Goal: Information Seeking & Learning: Learn about a topic

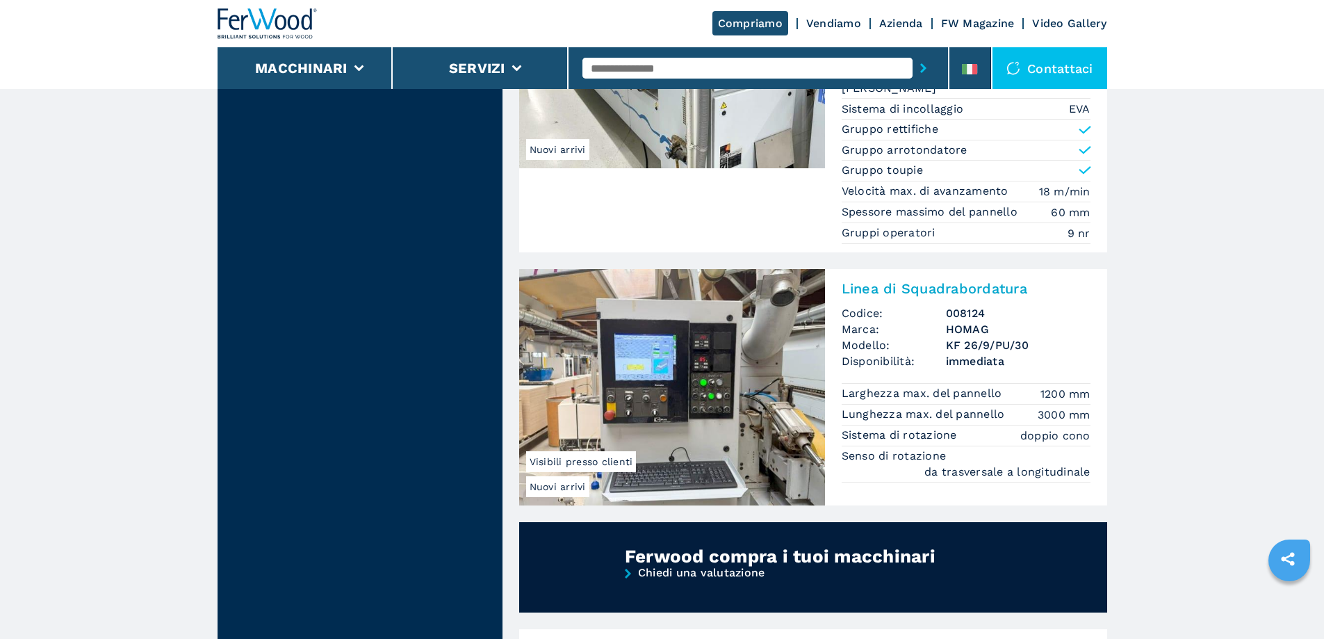
scroll to position [834, 0]
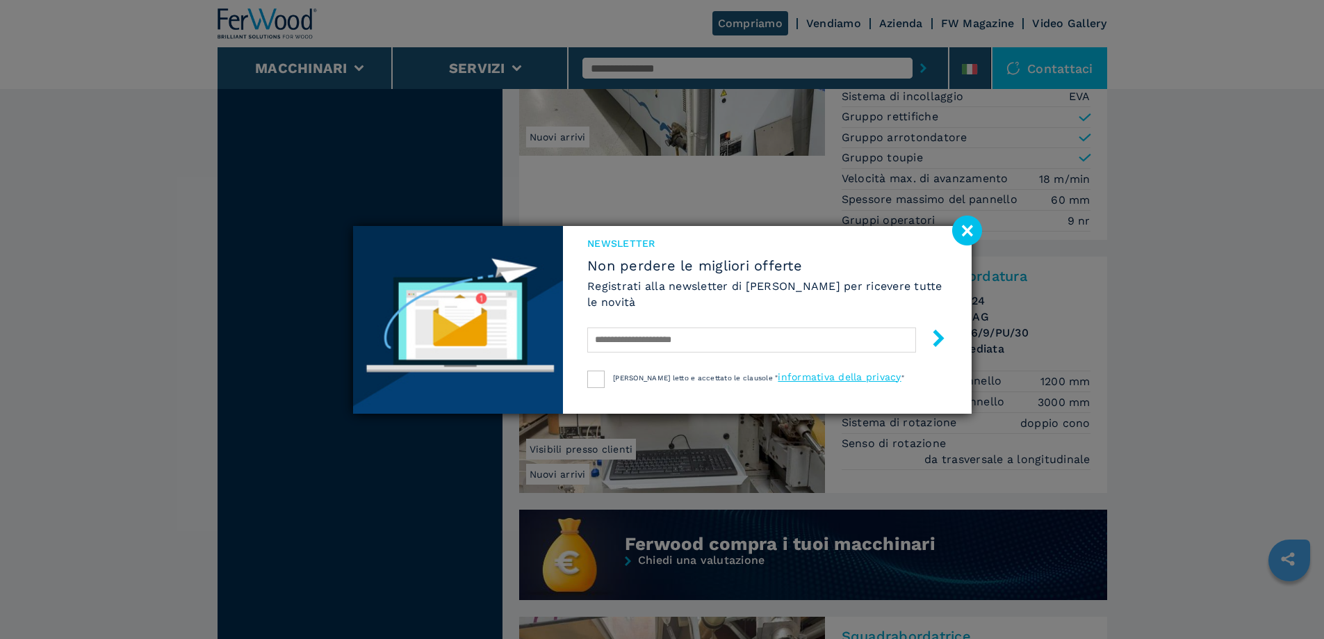
click at [967, 224] on image at bounding box center [967, 230] width 30 height 30
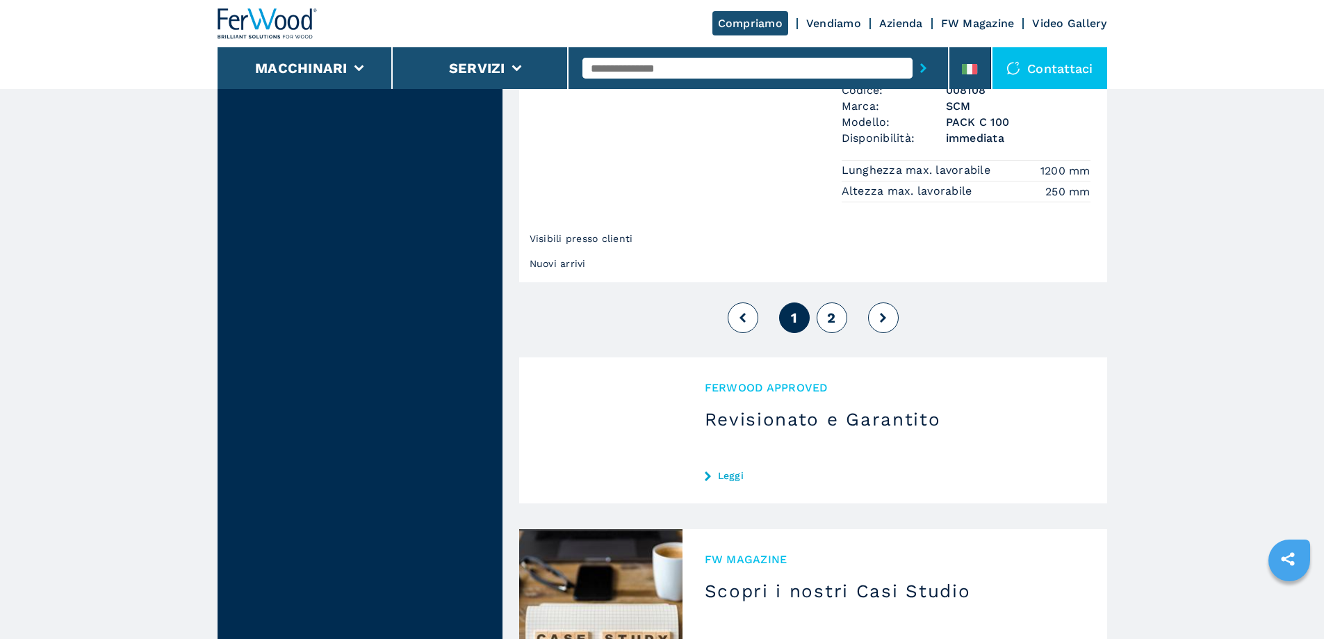
scroll to position [3475, 0]
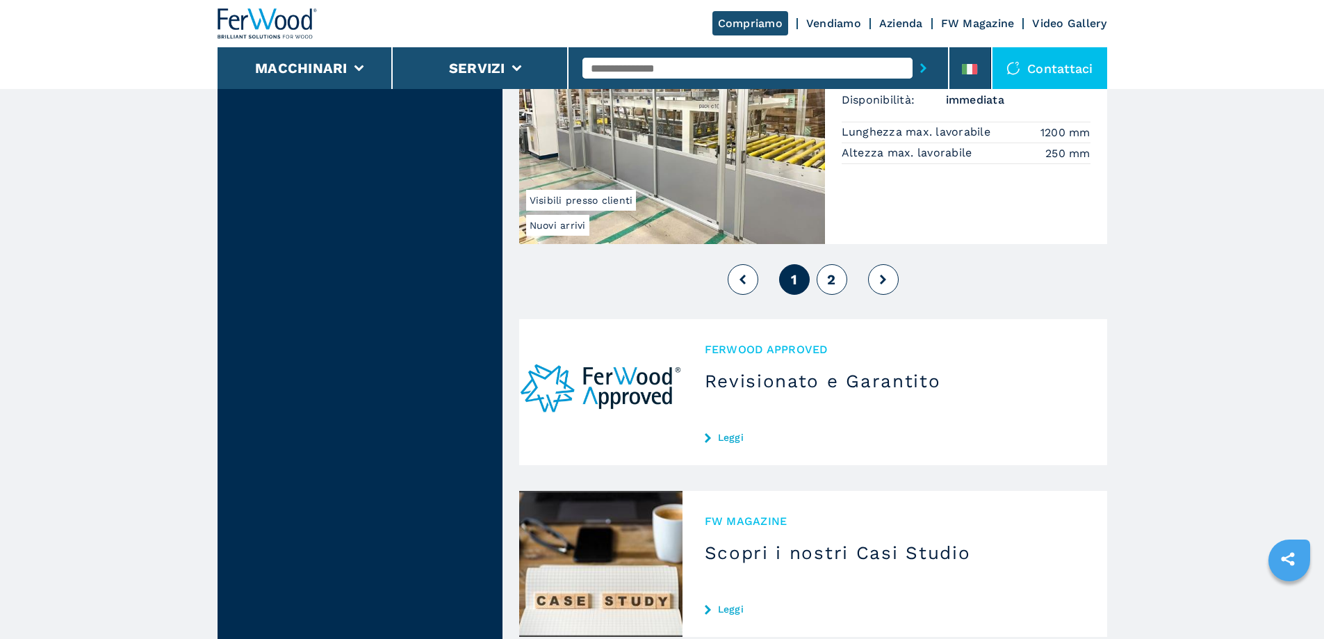
click at [883, 274] on icon at bounding box center [883, 279] width 6 height 10
click at [889, 273] on button at bounding box center [883, 279] width 31 height 31
click at [879, 269] on button at bounding box center [883, 279] width 31 height 31
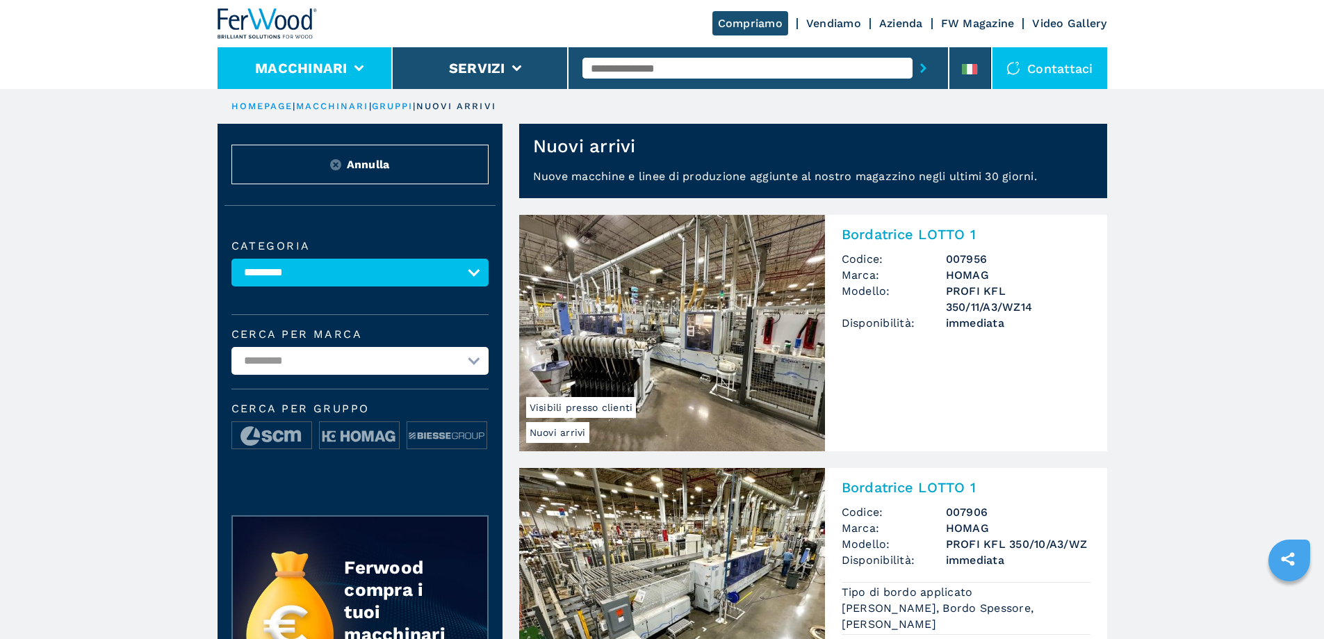
click at [366, 69] on li "Macchinari" at bounding box center [306, 68] width 176 height 42
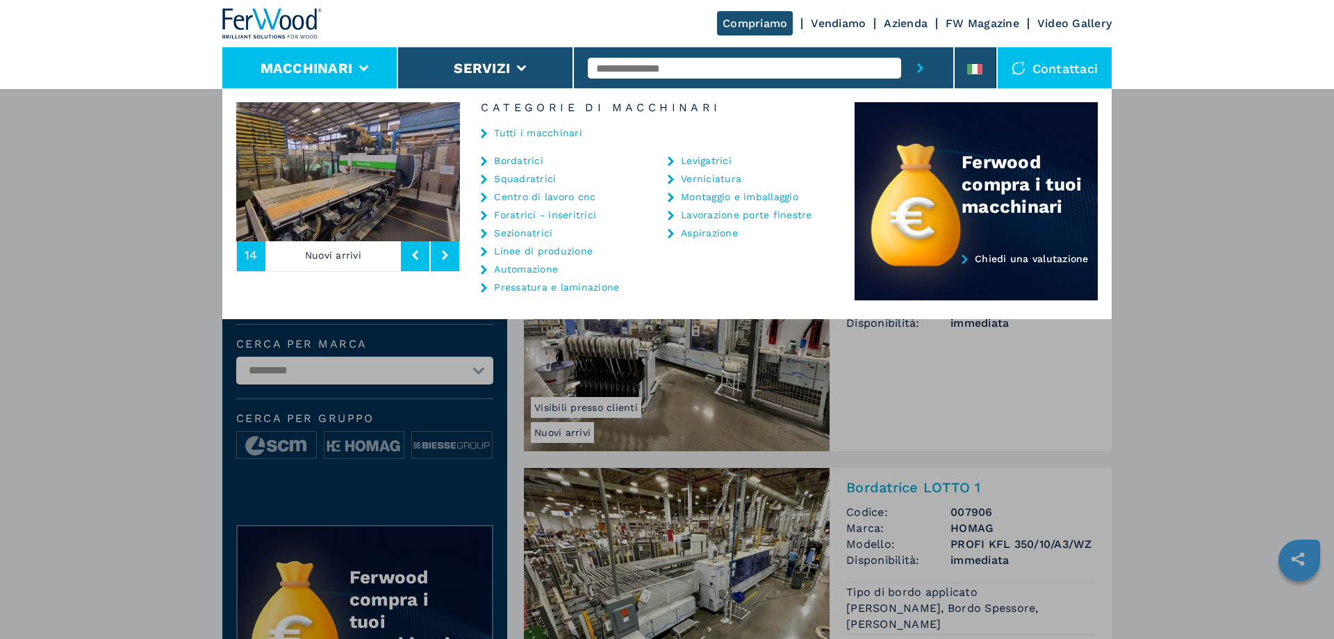
click at [562, 198] on link "Centro di lavoro cnc" at bounding box center [544, 197] width 101 height 10
click at [561, 196] on link "Centro di lavoro cnc" at bounding box center [544, 197] width 101 height 10
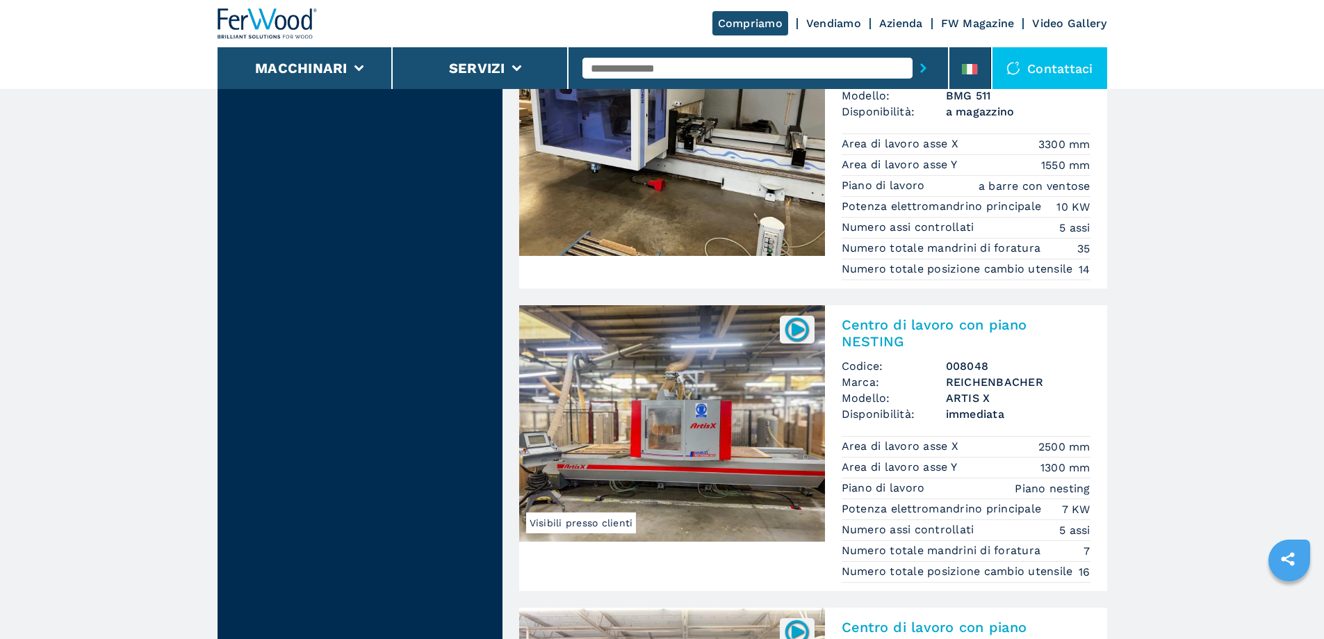
scroll to position [1459, 0]
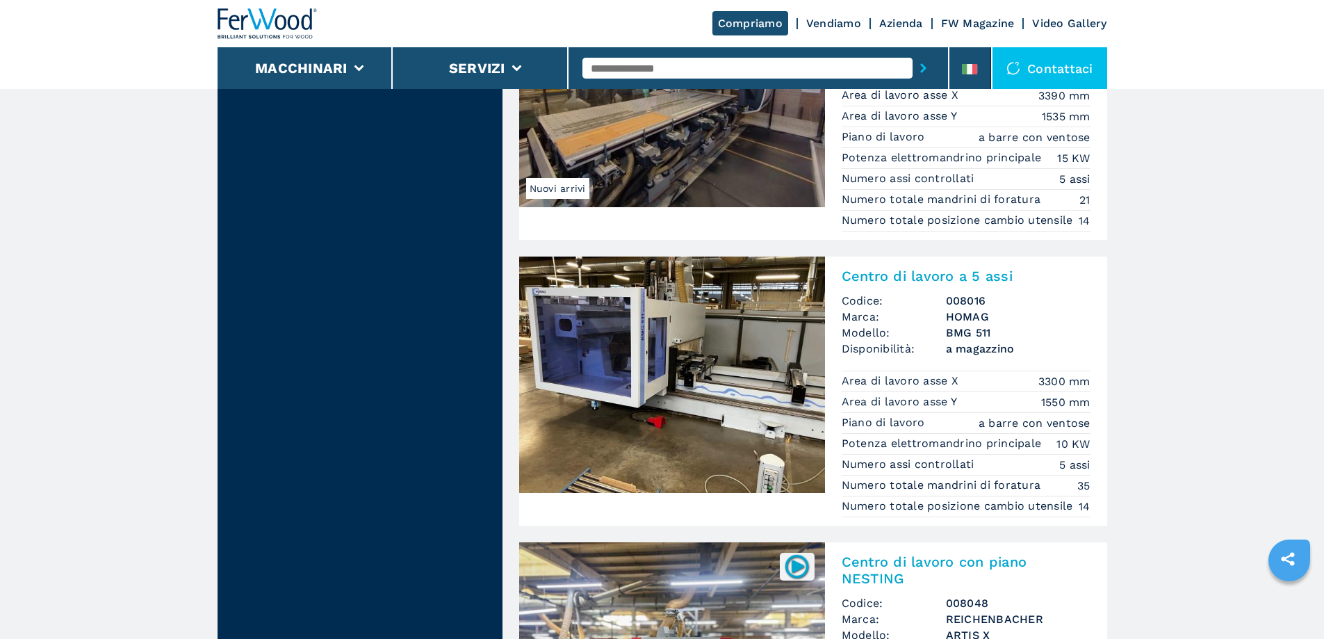
click at [928, 284] on h2 "Centro di lavoro a 5 assi" at bounding box center [966, 276] width 249 height 17
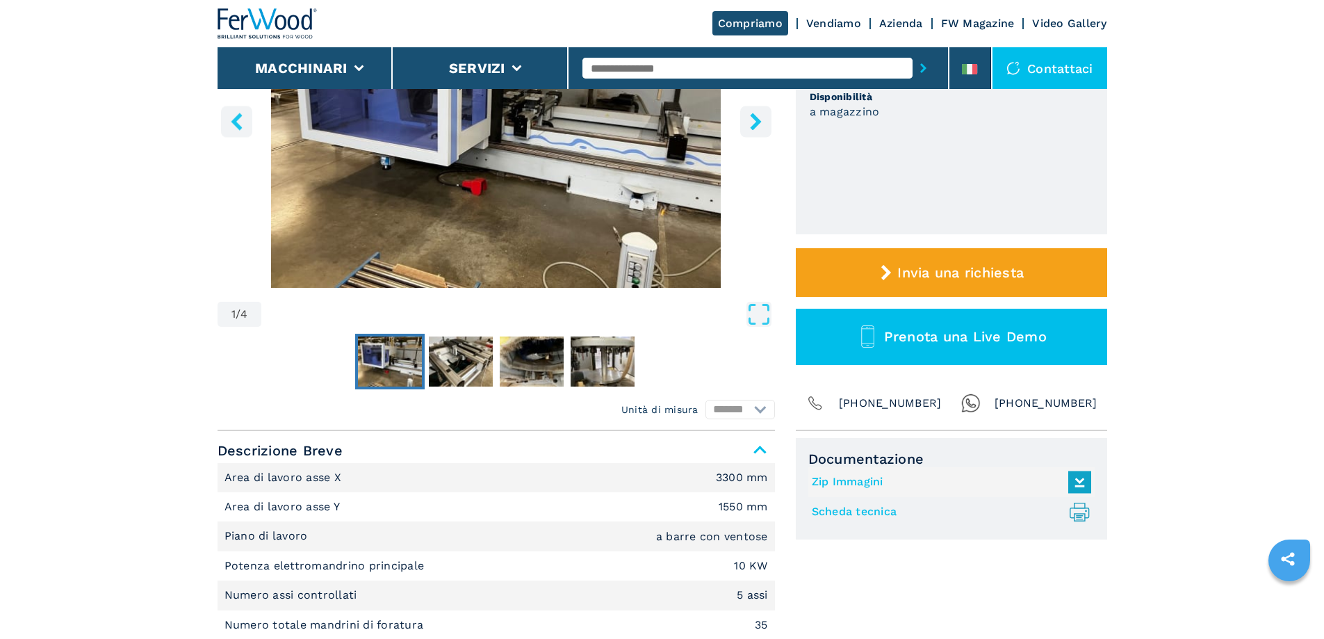
scroll to position [278, 0]
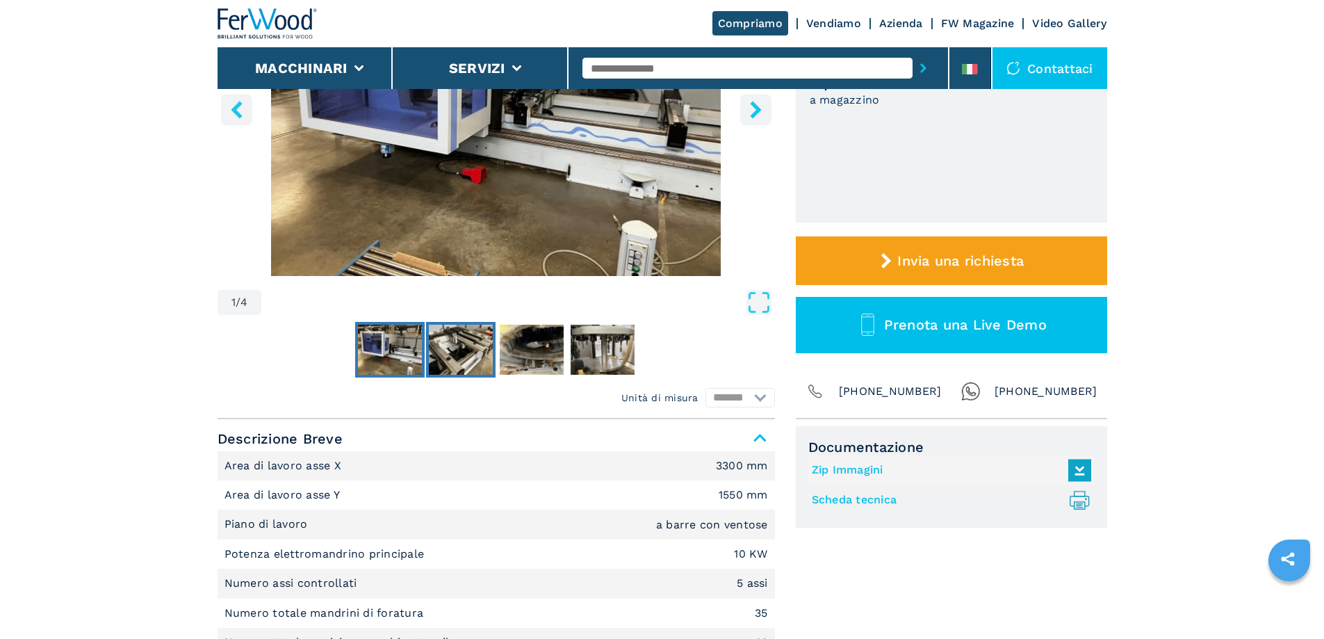
click at [469, 352] on img "Go to Slide 2" at bounding box center [461, 350] width 64 height 50
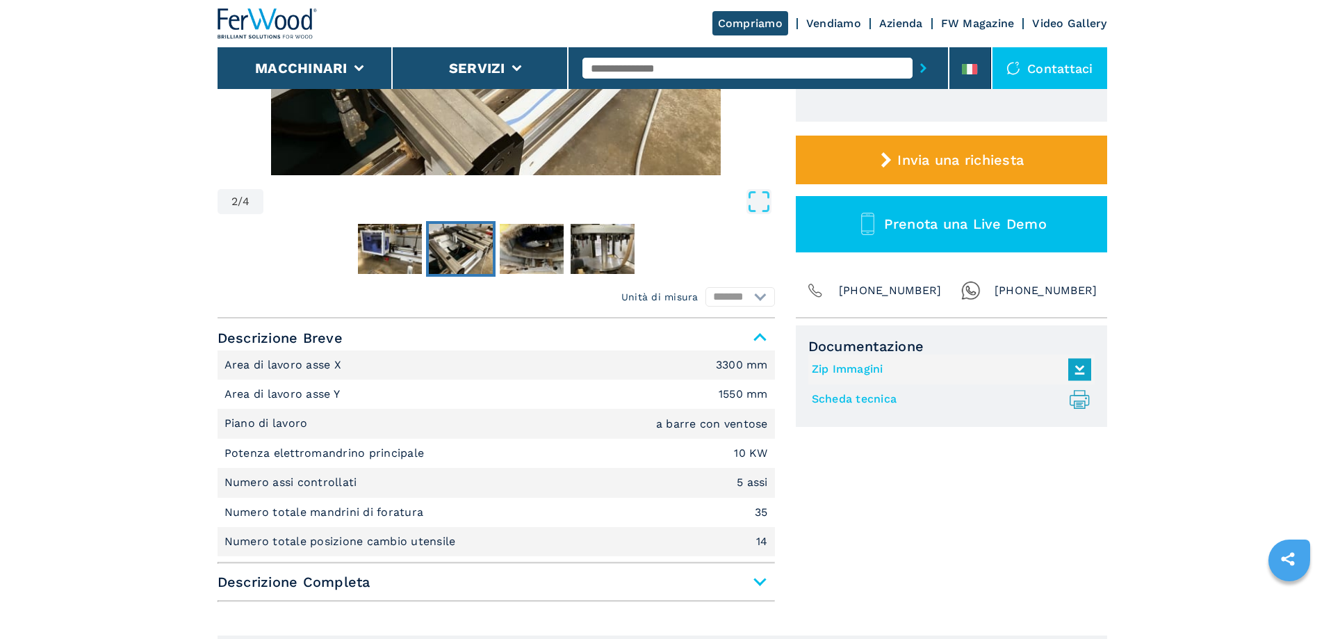
scroll to position [417, 0]
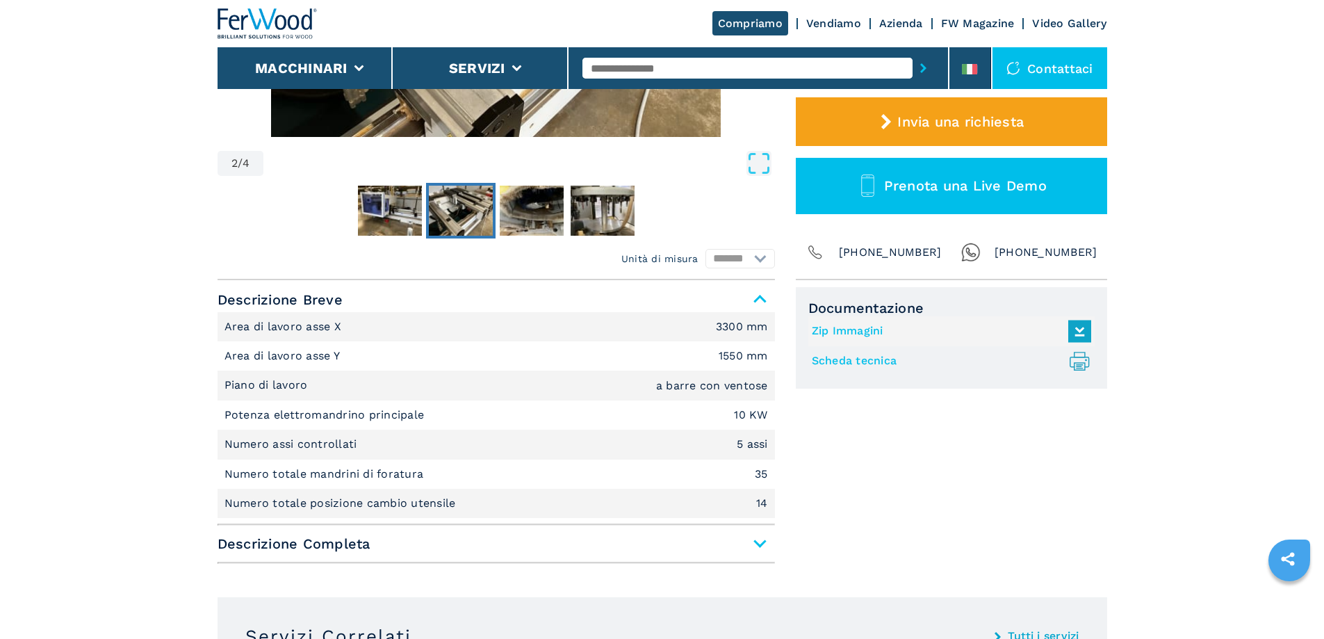
click at [696, 542] on span "Descrizione Completa" at bounding box center [496, 543] width 557 height 25
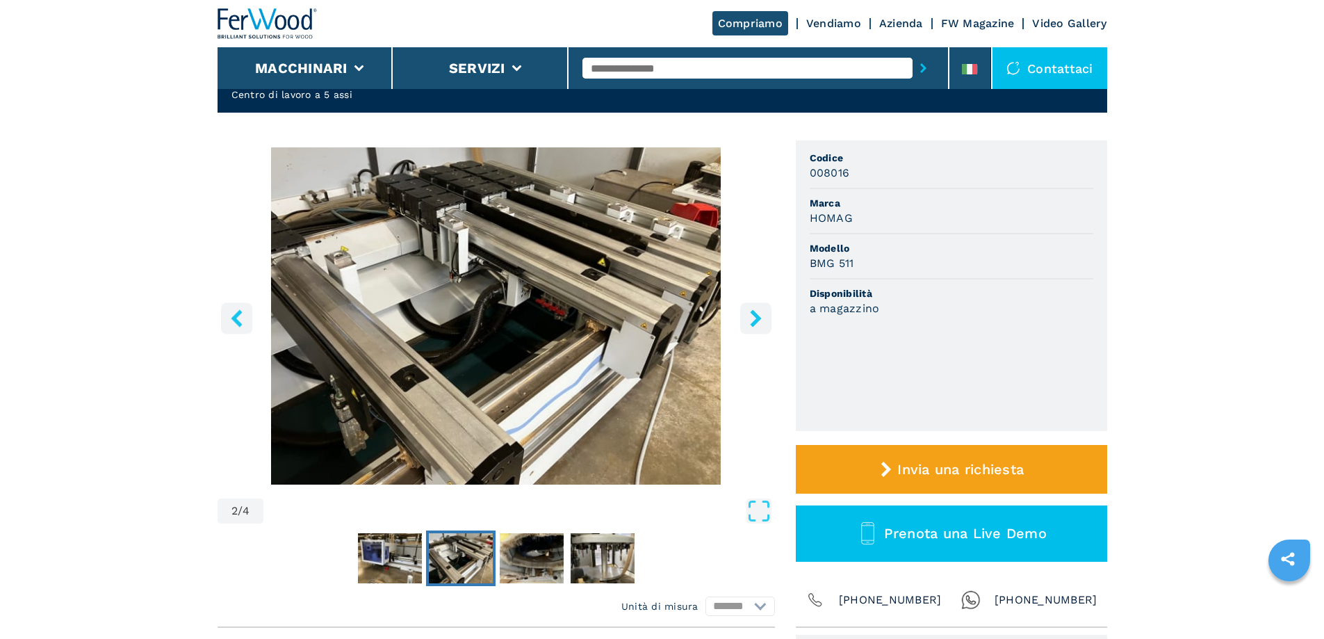
scroll to position [0, 0]
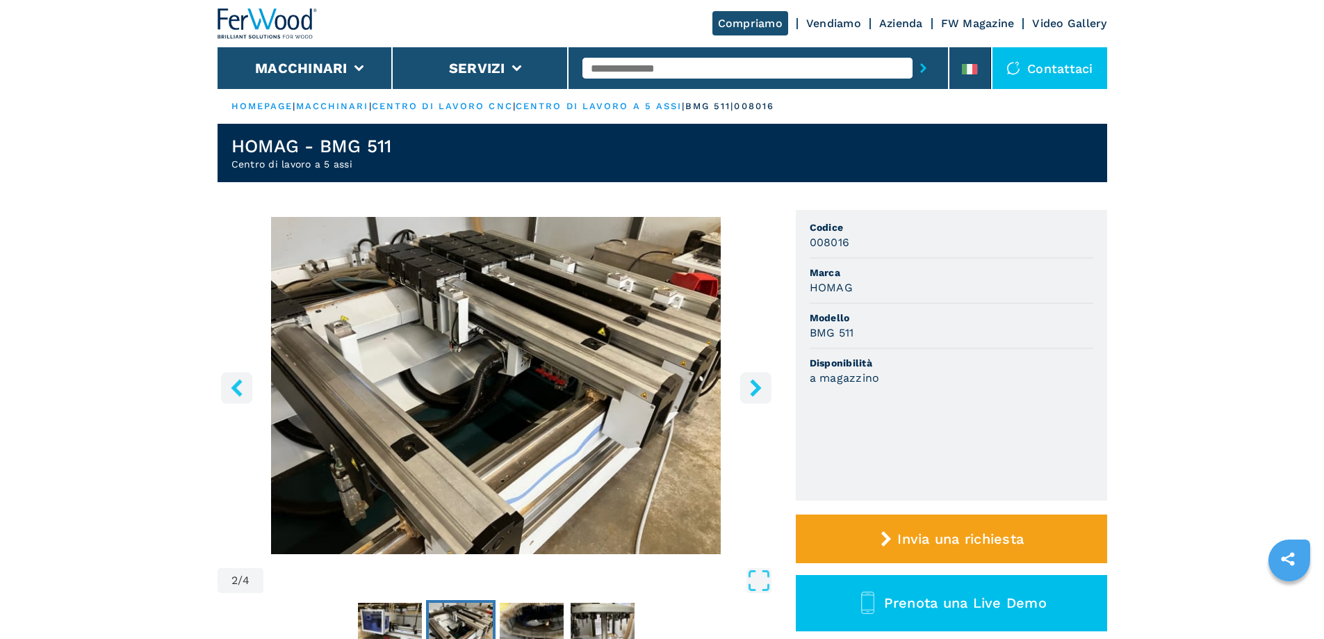
click at [760, 387] on icon "right-button" at bounding box center [755, 387] width 11 height 17
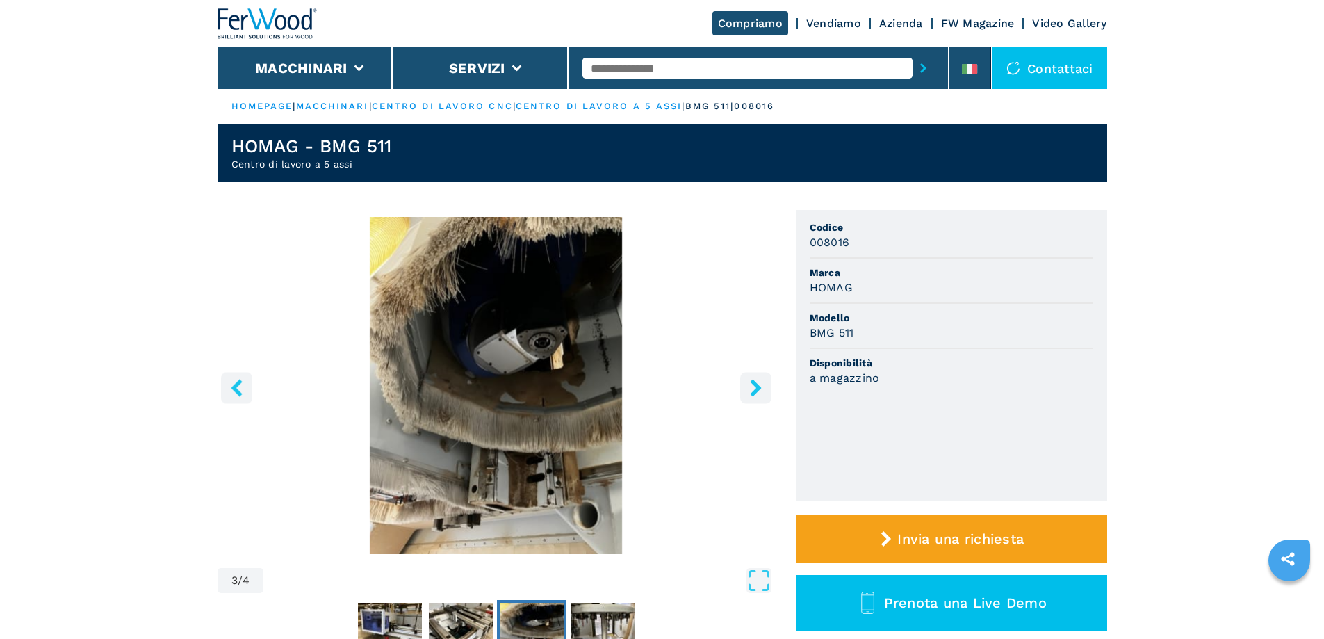
click at [760, 384] on icon "right-button" at bounding box center [755, 387] width 17 height 17
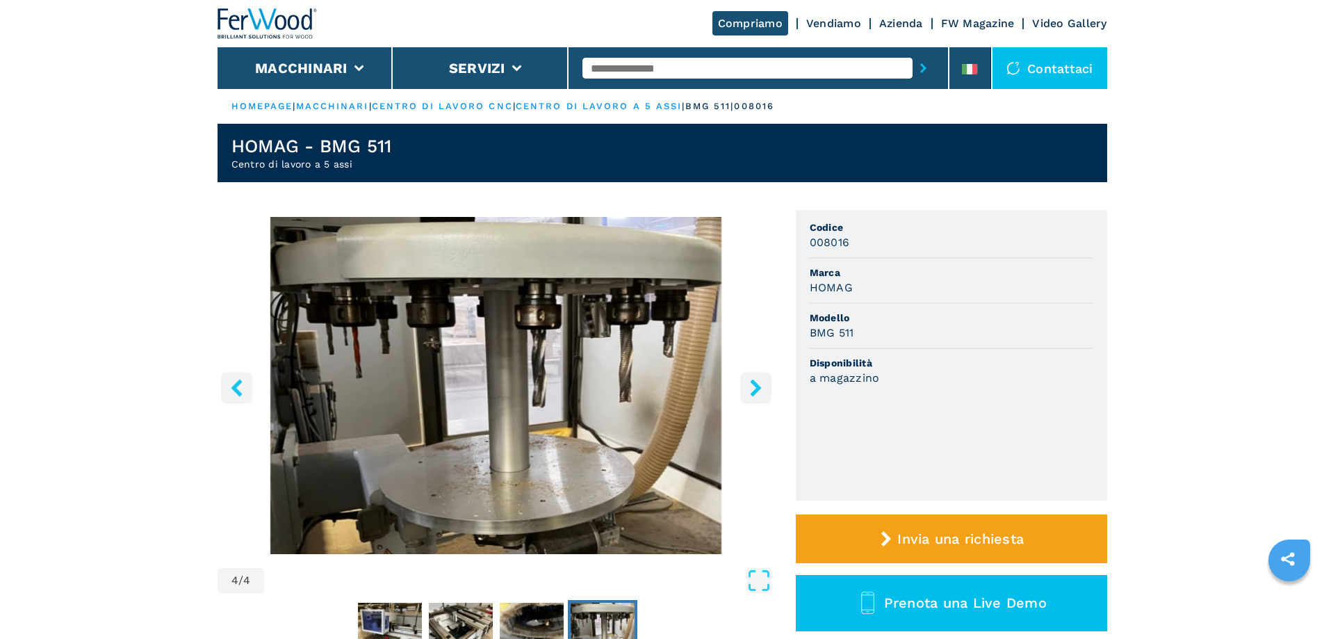
click at [760, 384] on icon "right-button" at bounding box center [755, 387] width 17 height 17
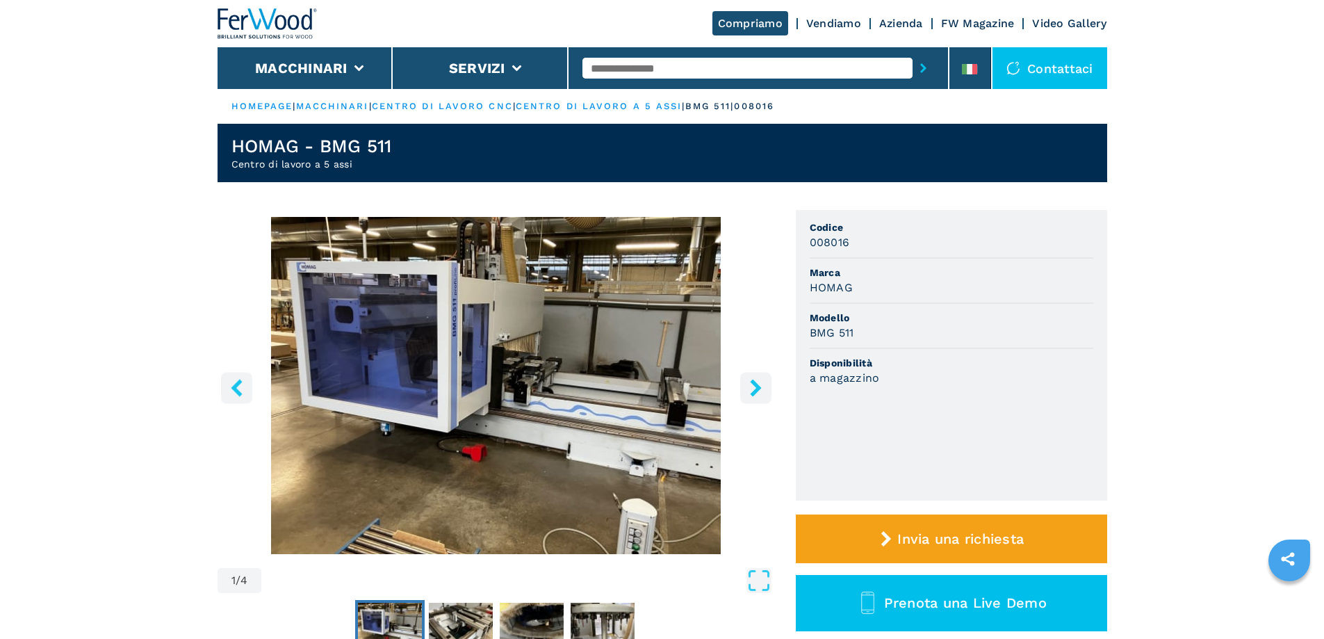
click at [760, 384] on icon "right-button" at bounding box center [755, 387] width 17 height 17
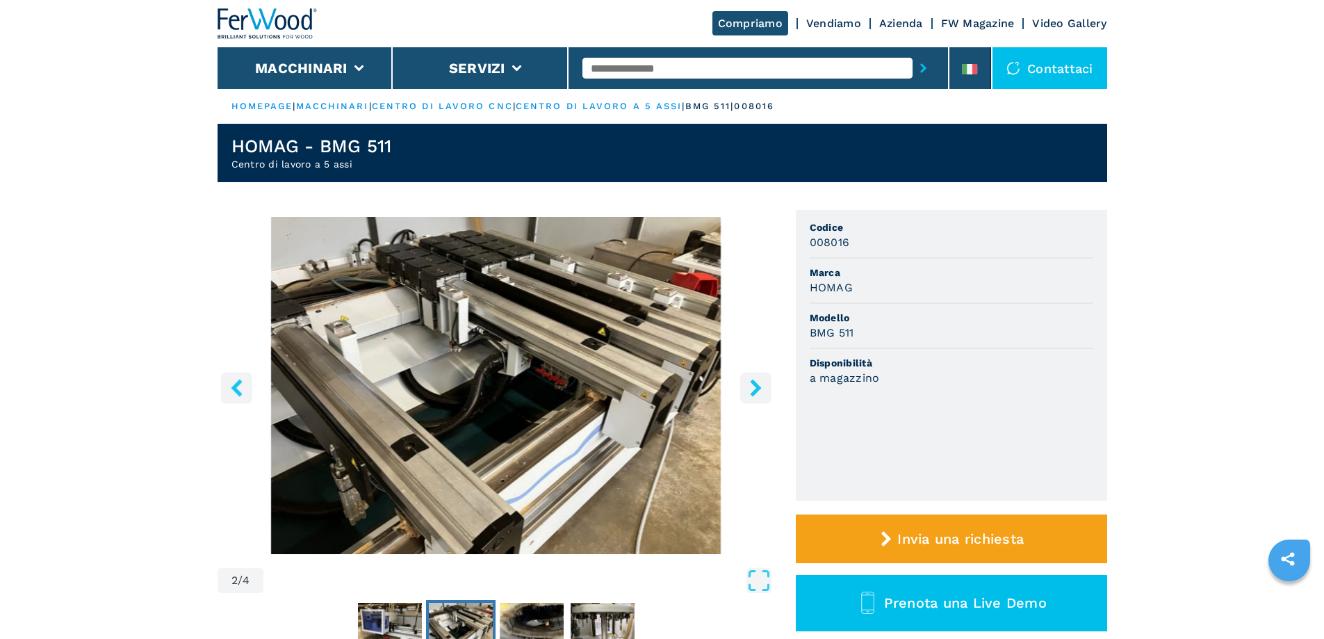
click at [609, 424] on img "Go to Slide 2" at bounding box center [496, 385] width 557 height 337
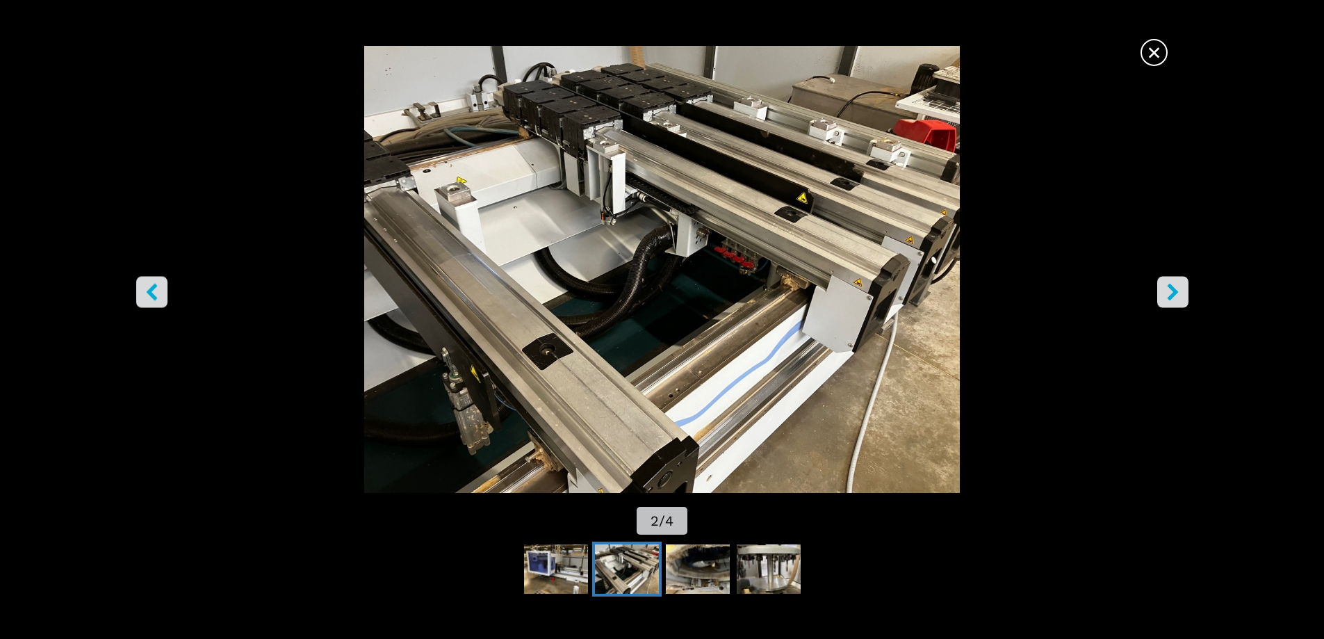
drag, startPoint x: 1155, startPoint y: 55, endPoint x: 1136, endPoint y: 62, distance: 20.0
click at [1155, 58] on span "×" at bounding box center [1154, 50] width 24 height 24
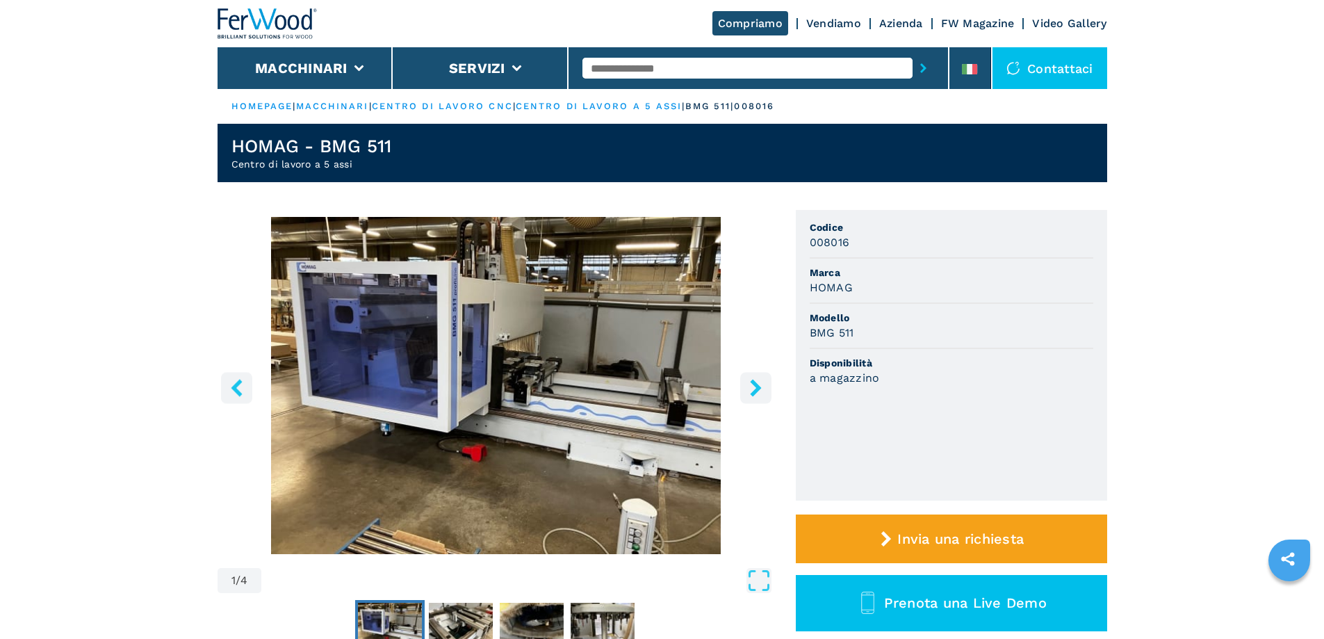
select select "**********"
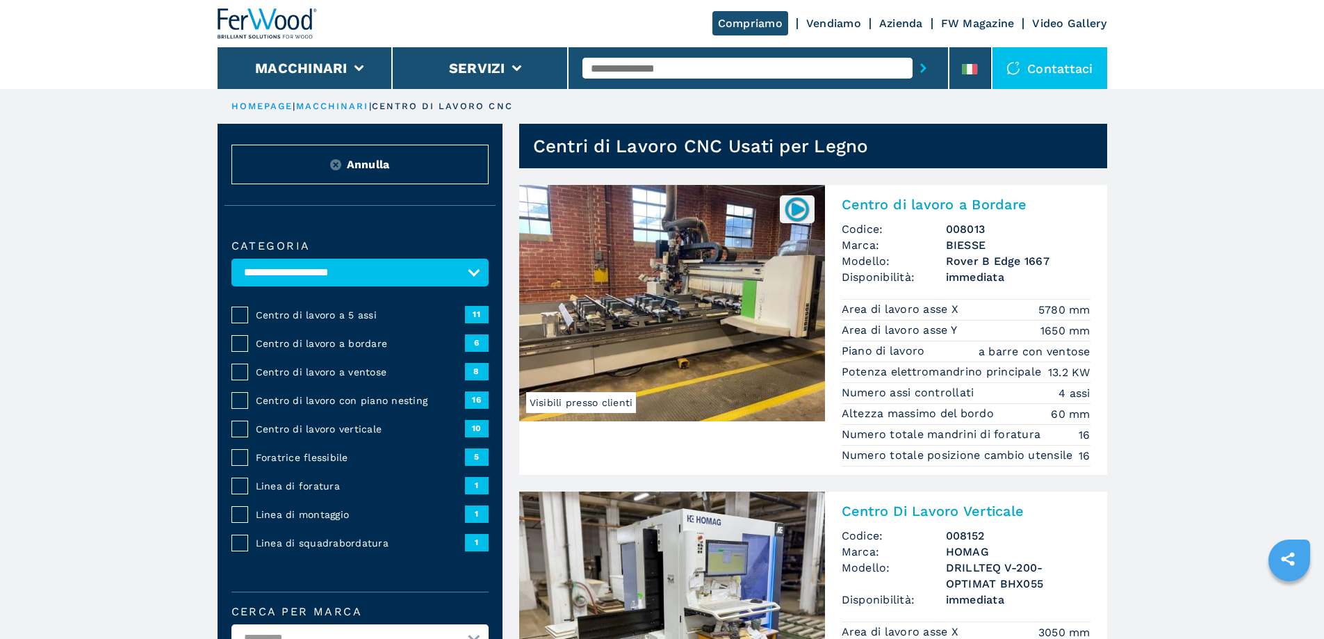
scroll to position [185, 0]
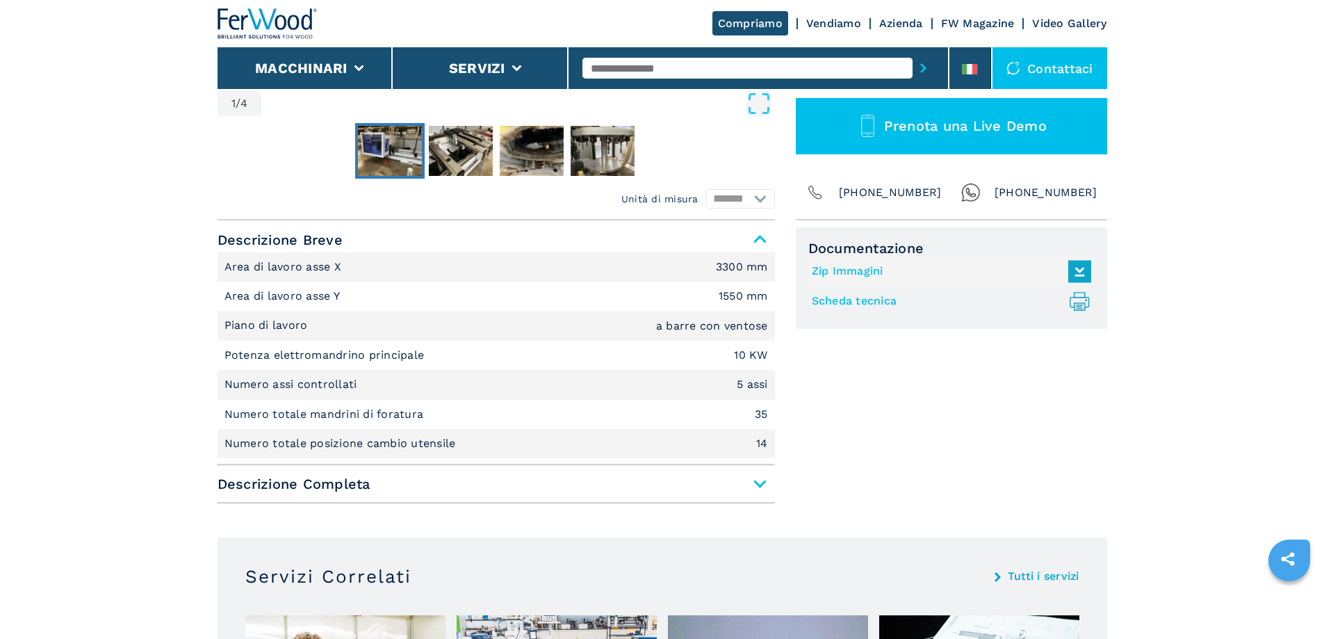
scroll to position [278, 0]
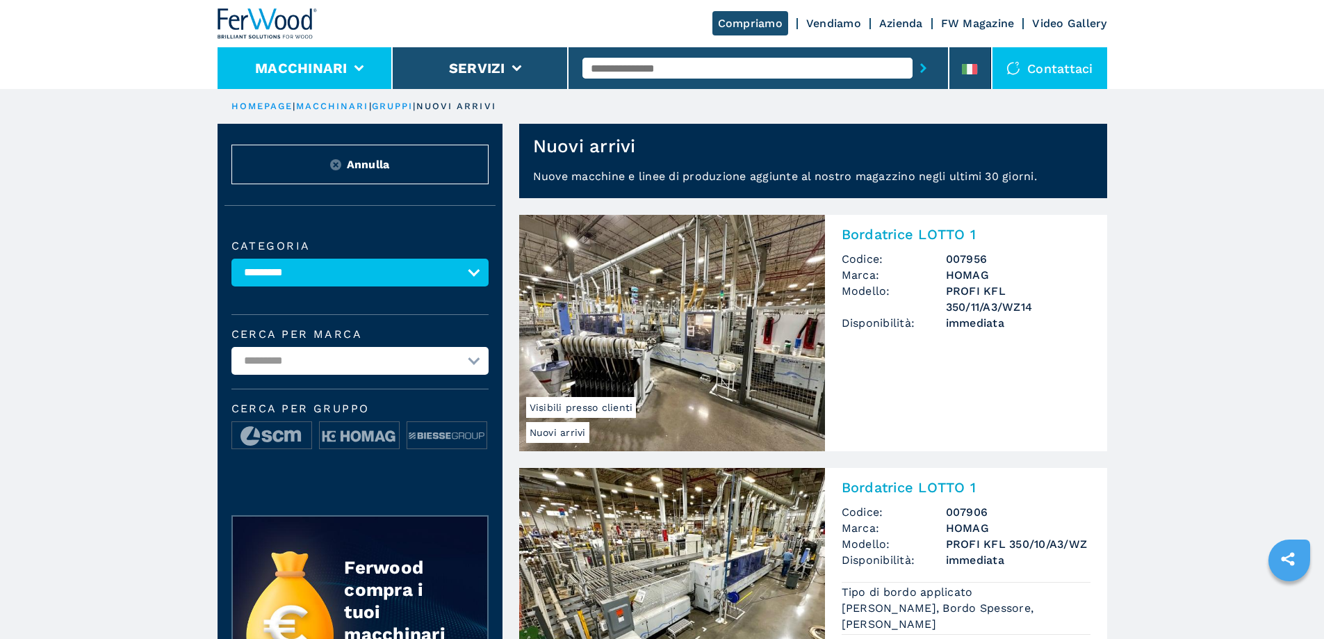
click at [288, 57] on li "Macchinari" at bounding box center [306, 68] width 176 height 42
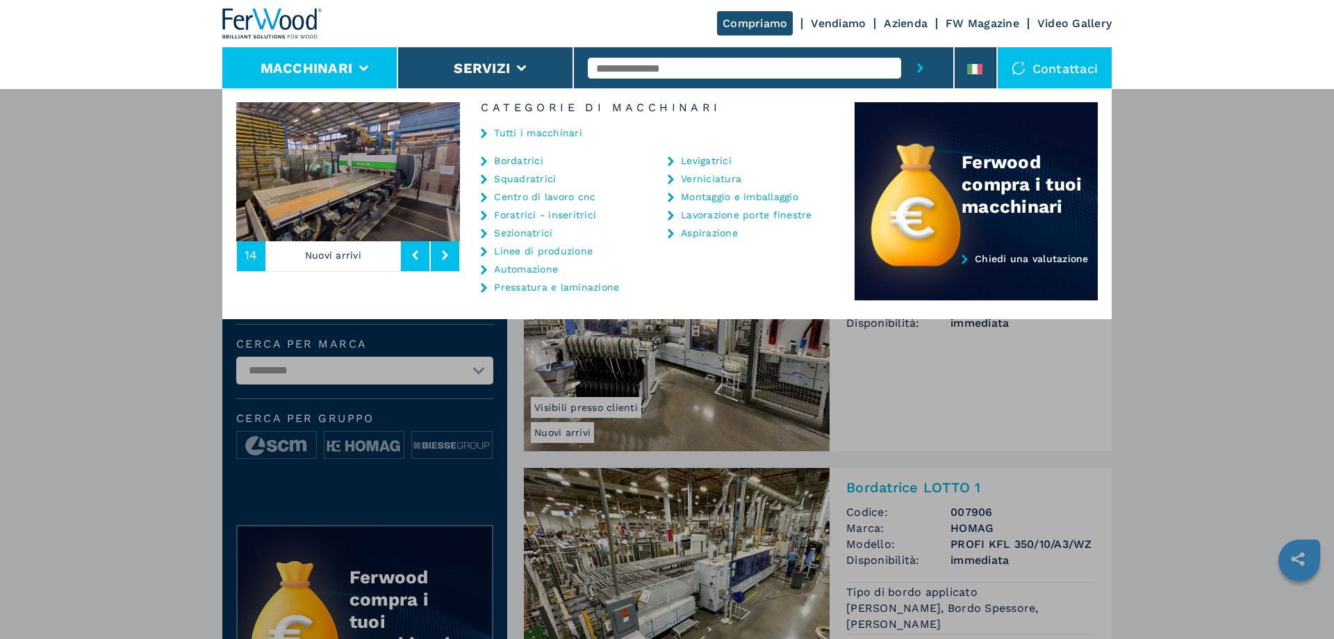
click at [548, 203] on li "Centro di lavoro cnc" at bounding box center [557, 200] width 152 height 18
click at [548, 197] on link "Centro di lavoro cnc" at bounding box center [544, 197] width 101 height 10
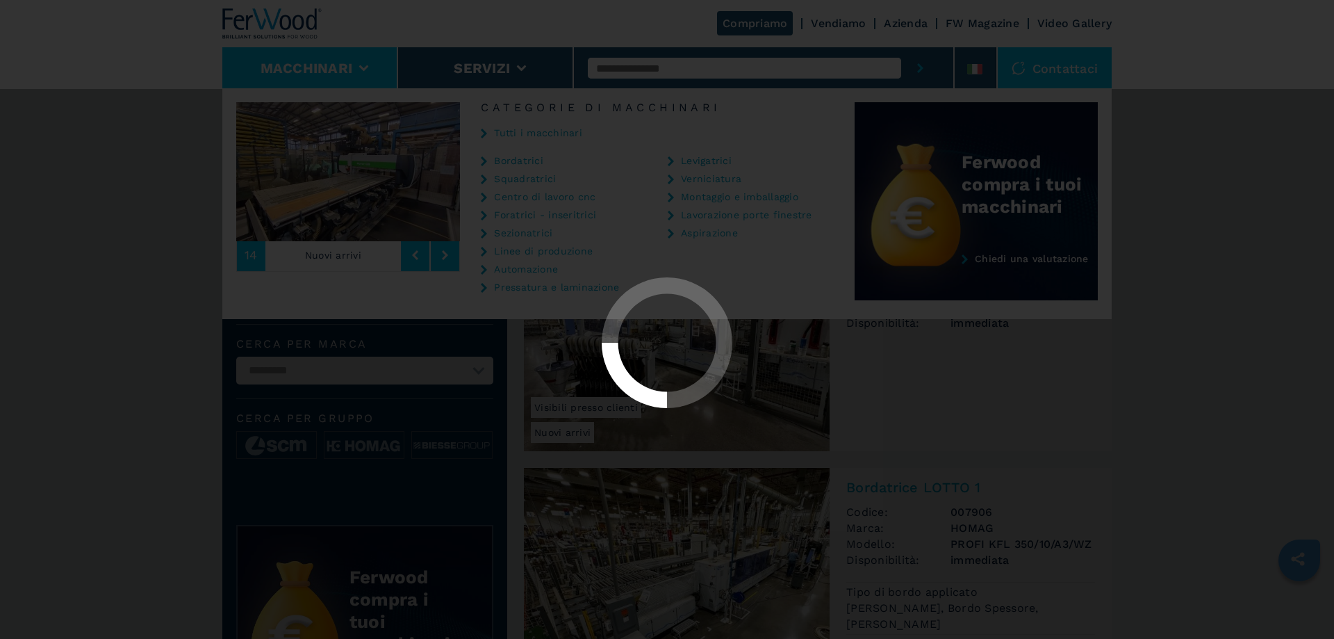
select select "**********"
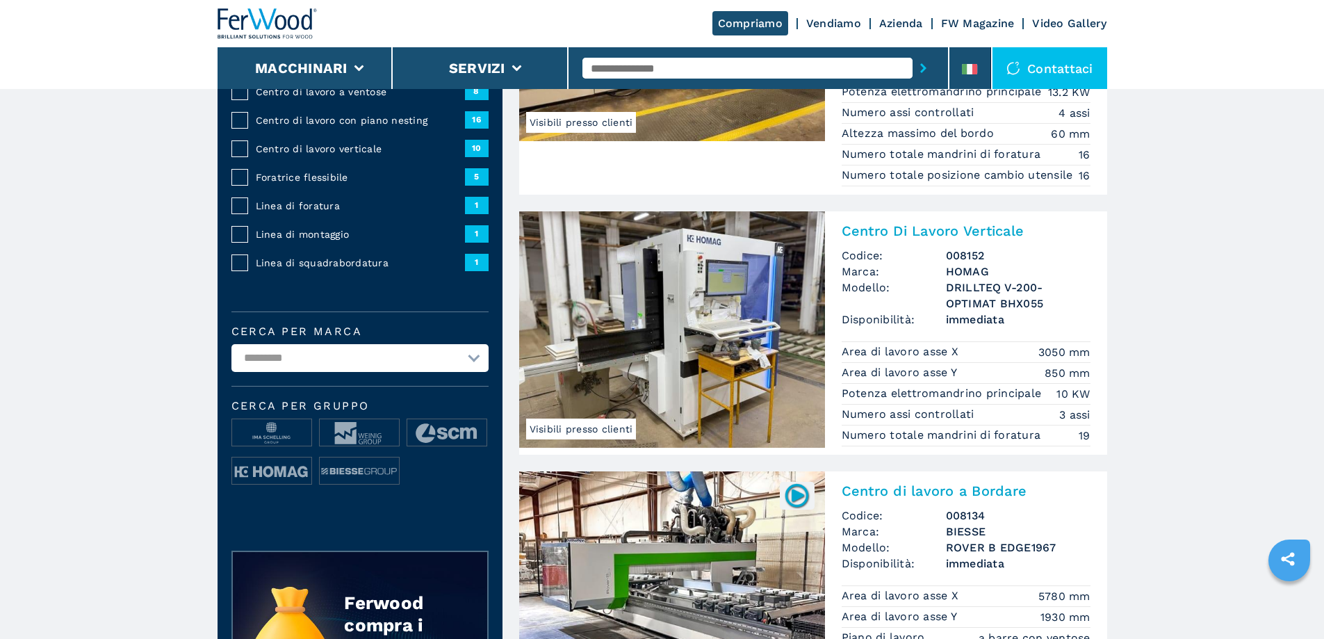
scroll to position [139, 0]
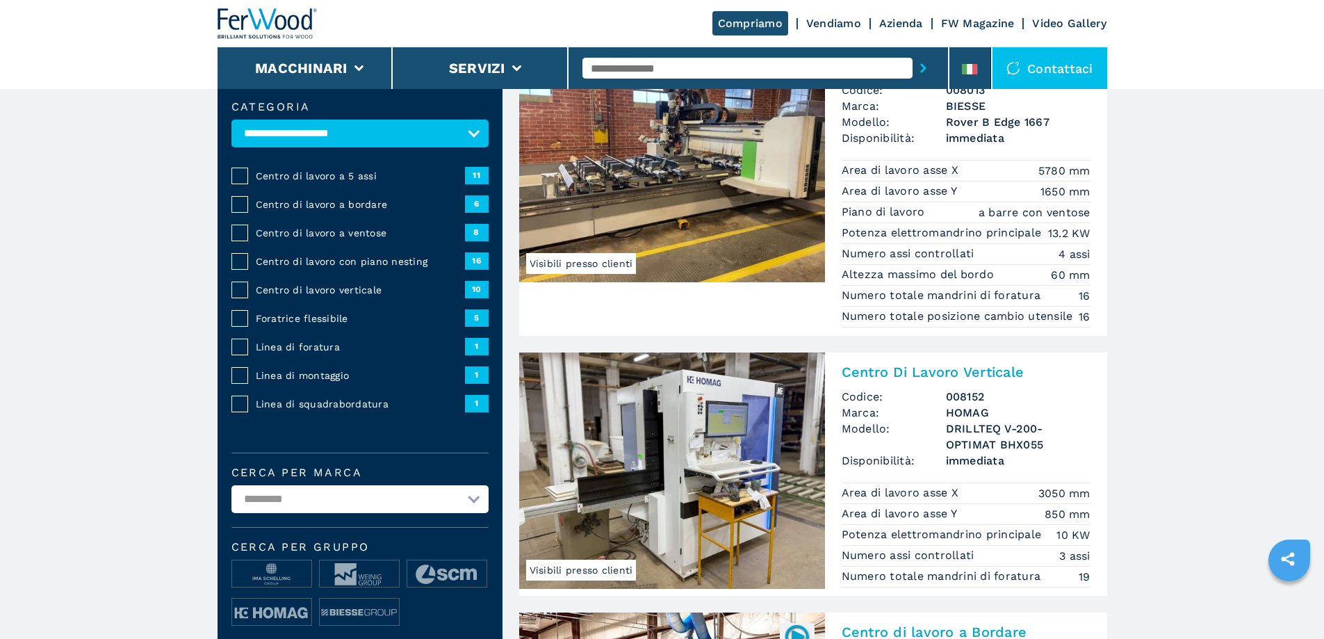
click at [227, 186] on div "**********" at bounding box center [360, 376] width 285 height 590
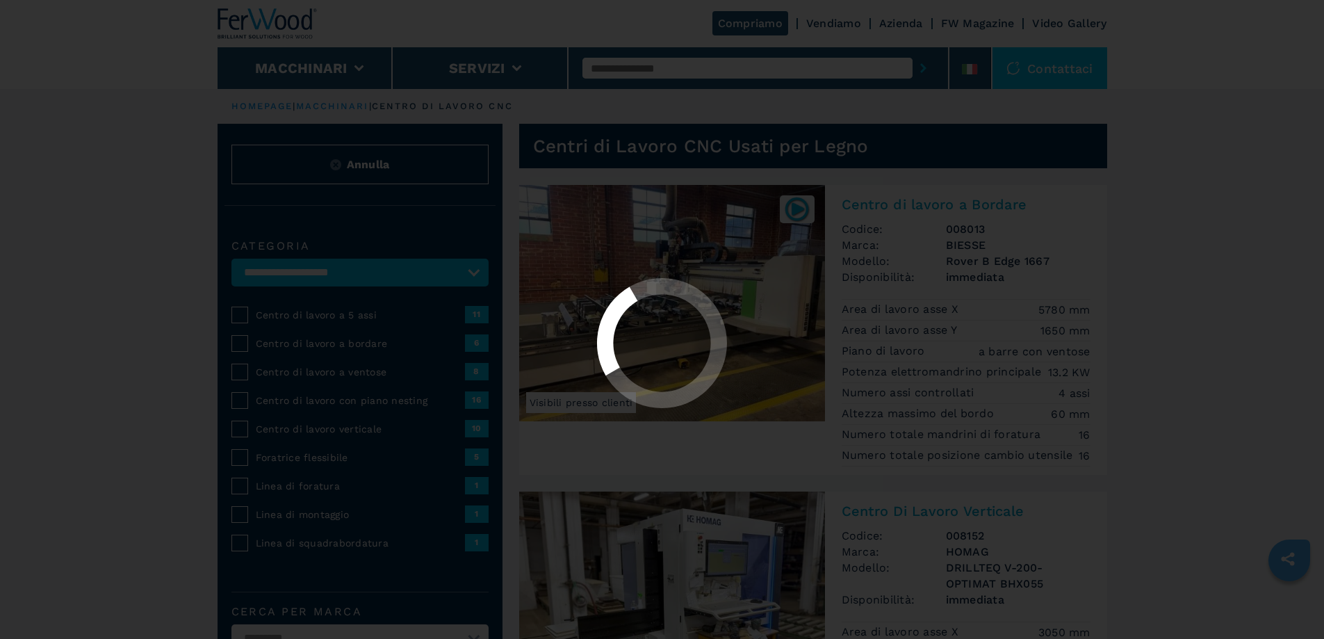
select select "**********"
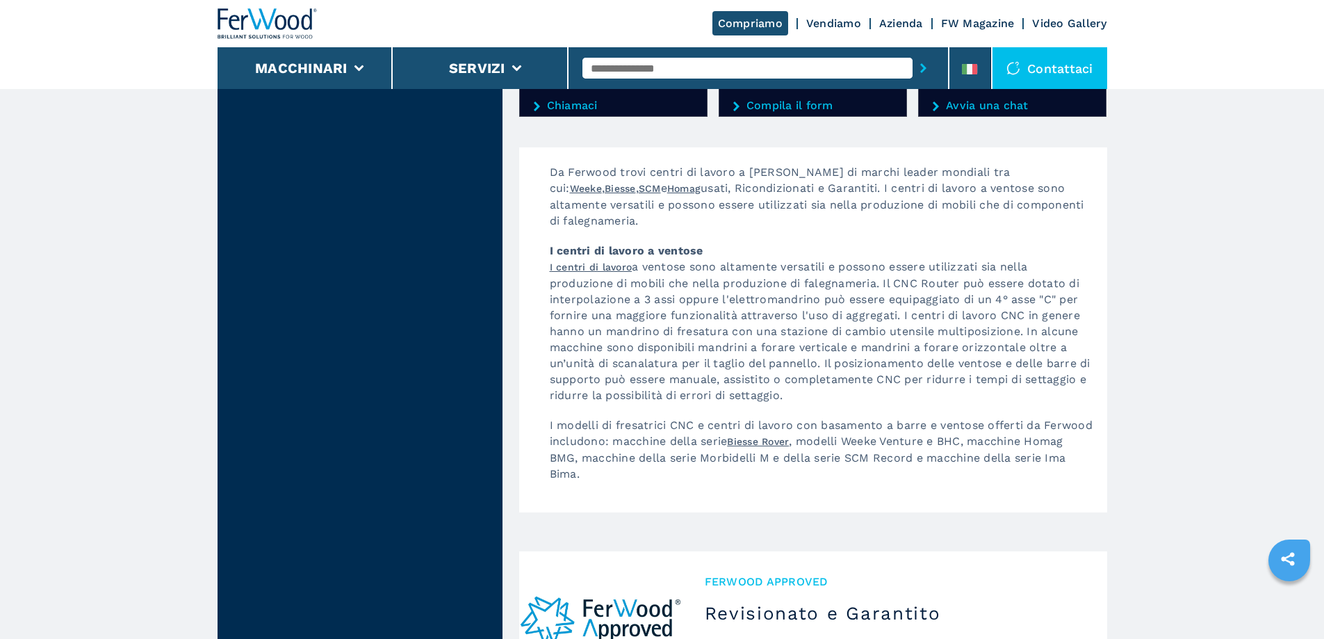
scroll to position [2641, 0]
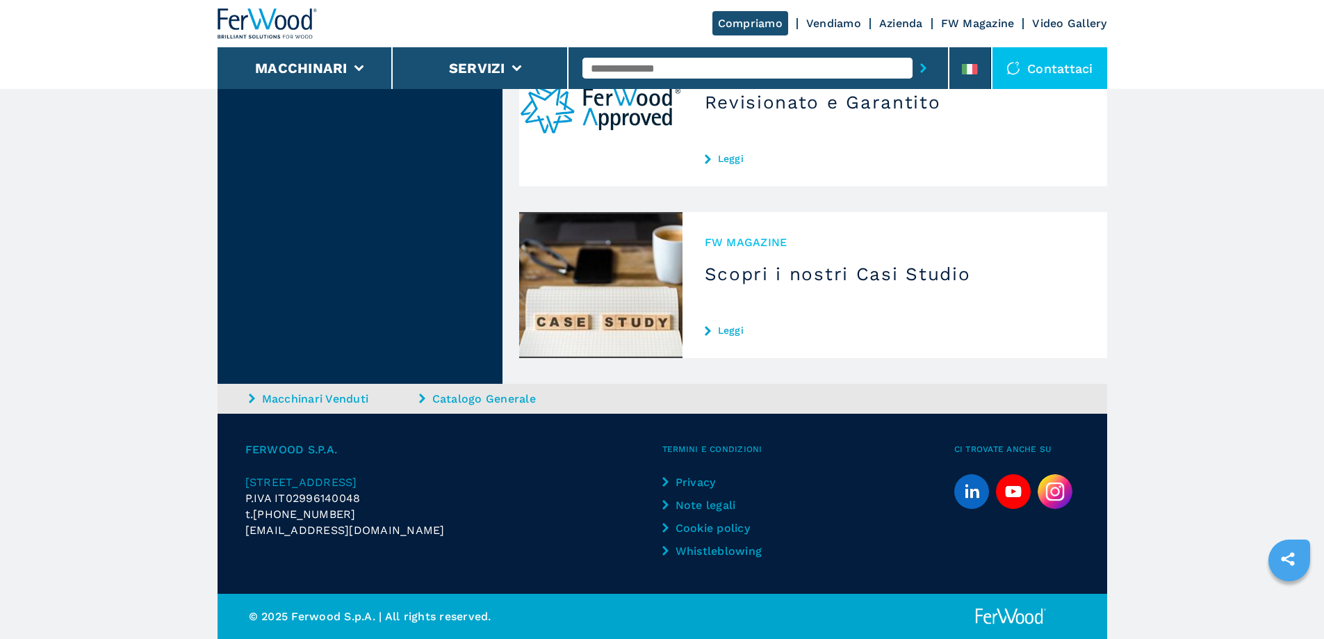
select select
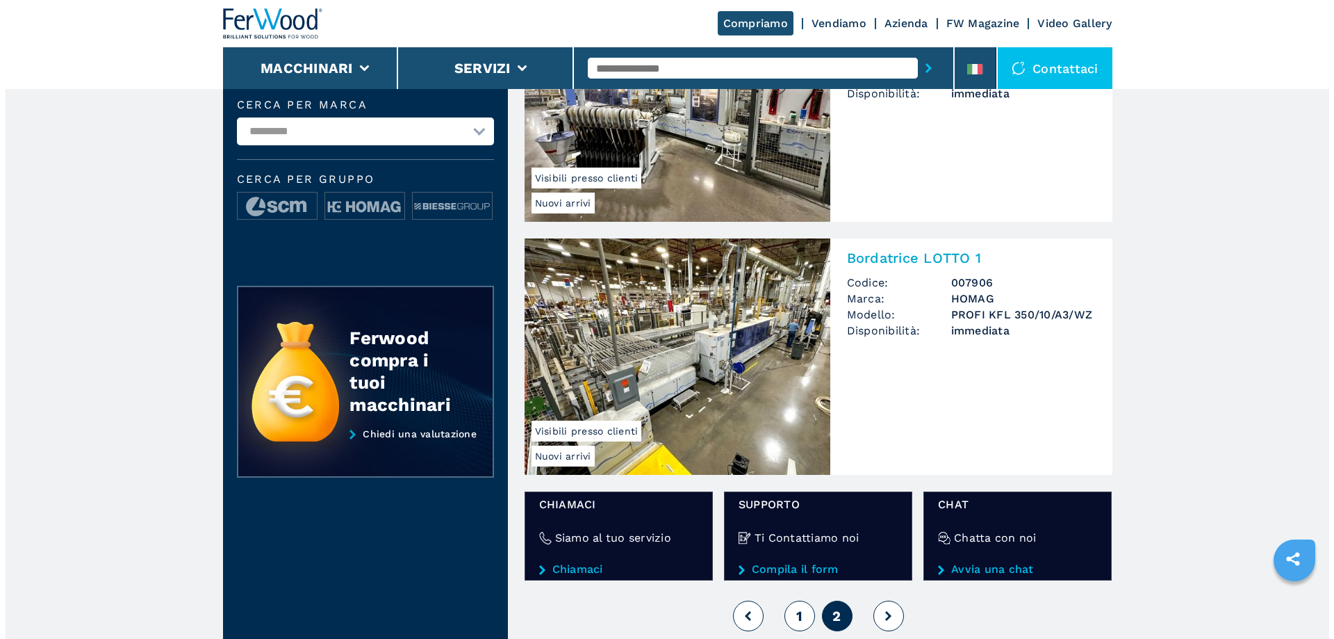
scroll to position [486, 0]
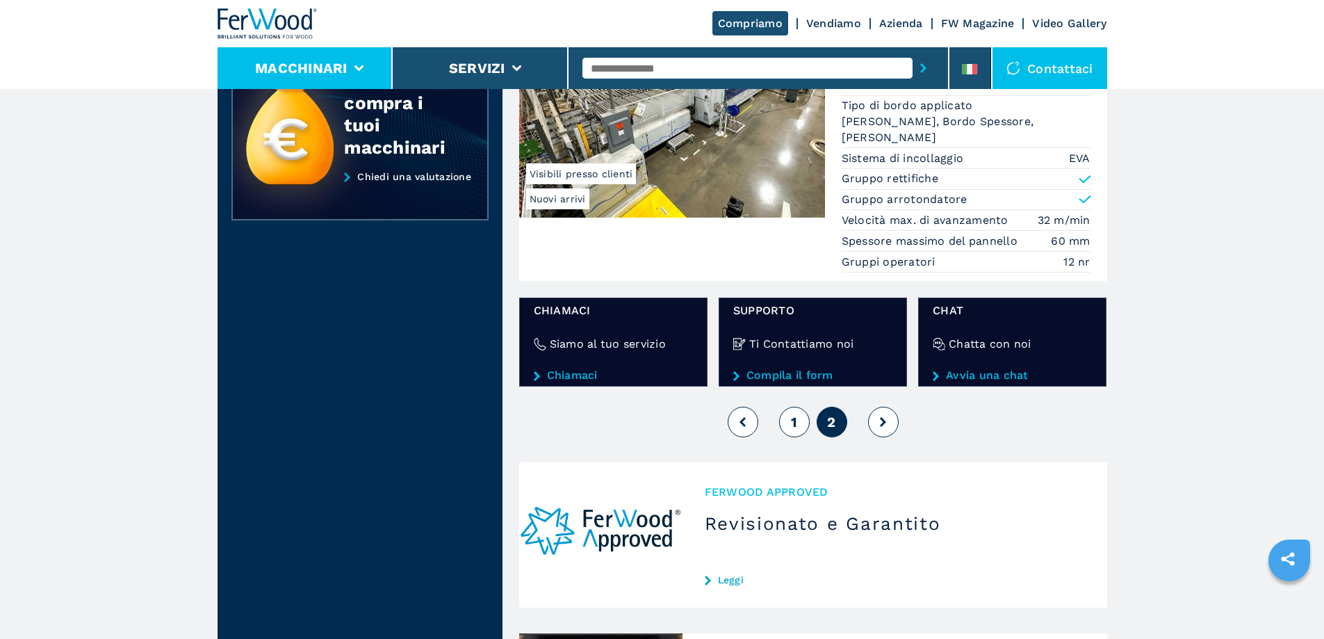
click at [369, 67] on li "Macchinari" at bounding box center [306, 68] width 176 height 42
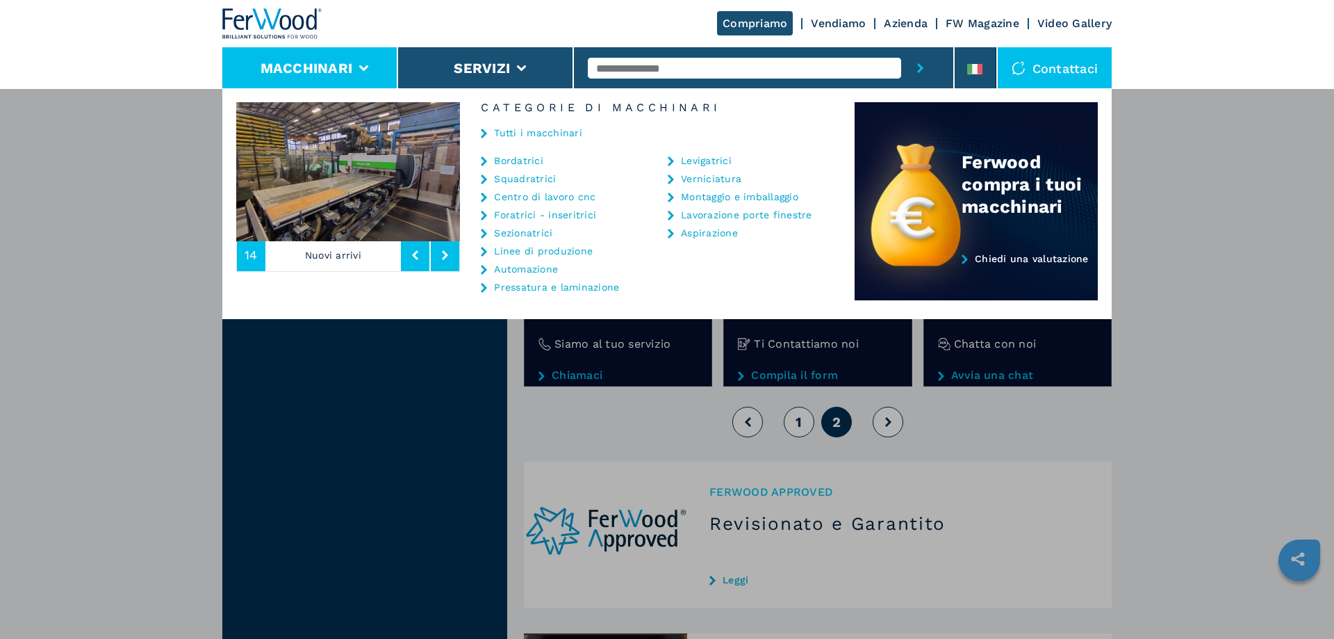
click at [555, 195] on link "Centro di lavoro cnc" at bounding box center [544, 197] width 101 height 10
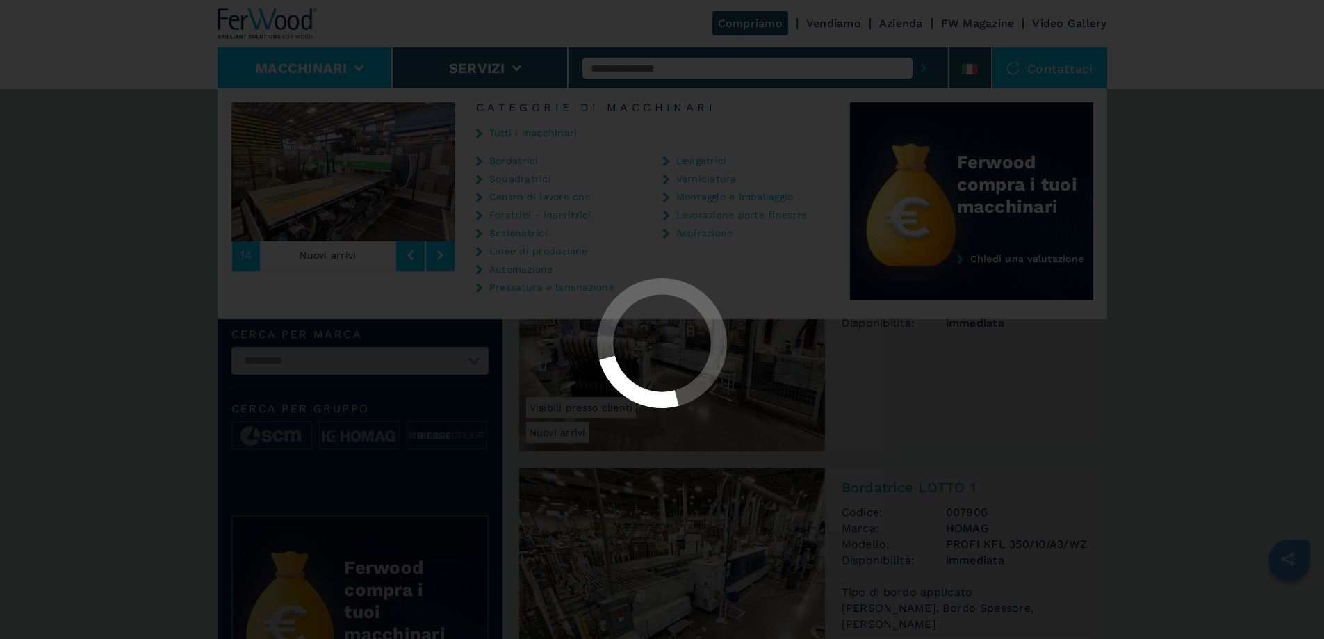
select select "**********"
